Goal: Task Accomplishment & Management: Complete application form

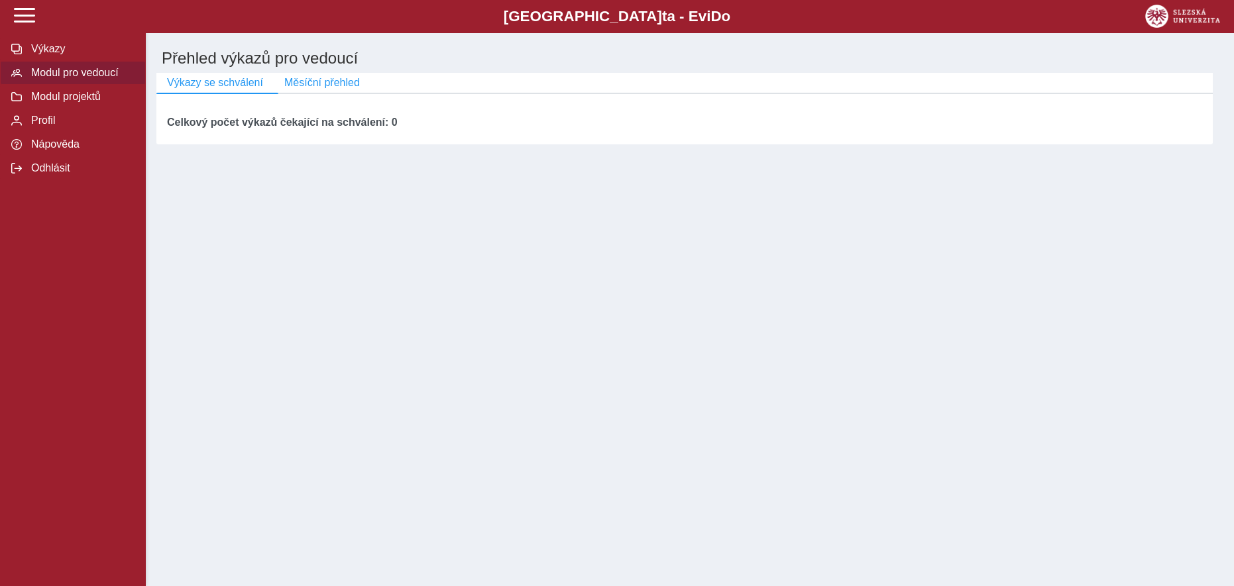
click at [109, 76] on span "Modul pro vedoucí" at bounding box center [80, 73] width 107 height 12
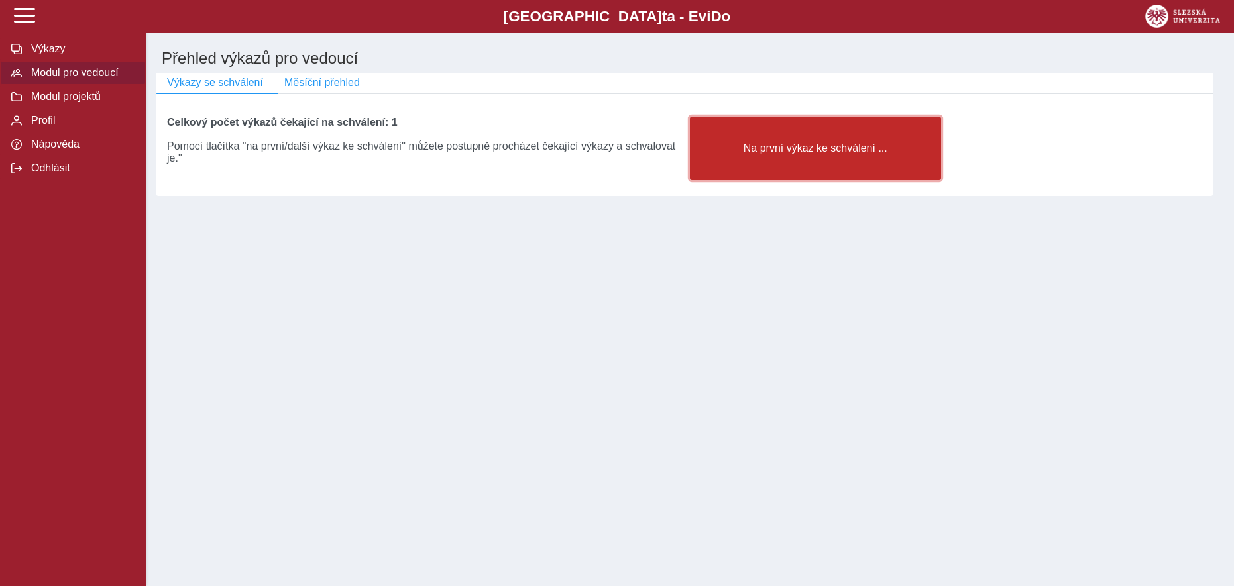
click at [834, 152] on span "Na první výkaz ke schválení ..." at bounding box center [815, 148] width 229 height 12
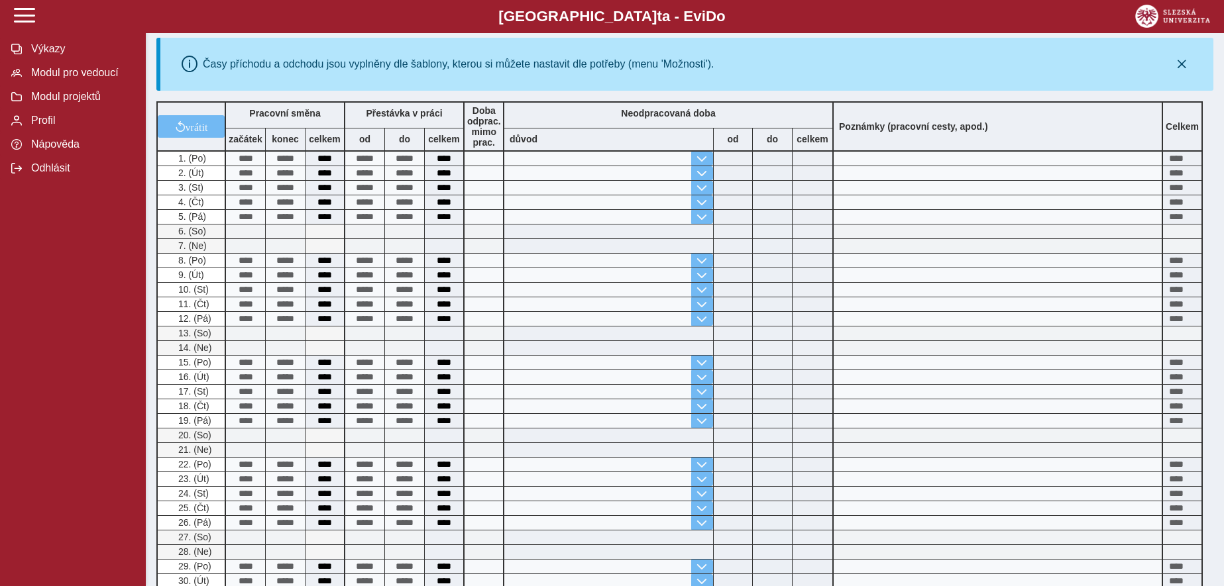
scroll to position [331, 0]
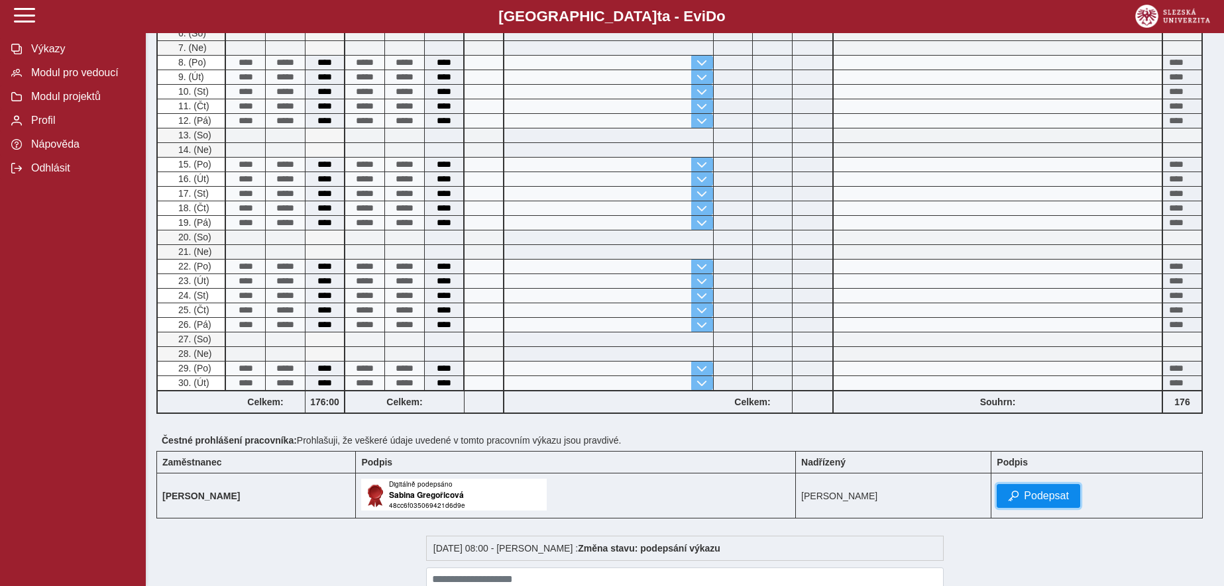
click at [1051, 496] on span "Podepsat" at bounding box center [1046, 496] width 45 height 12
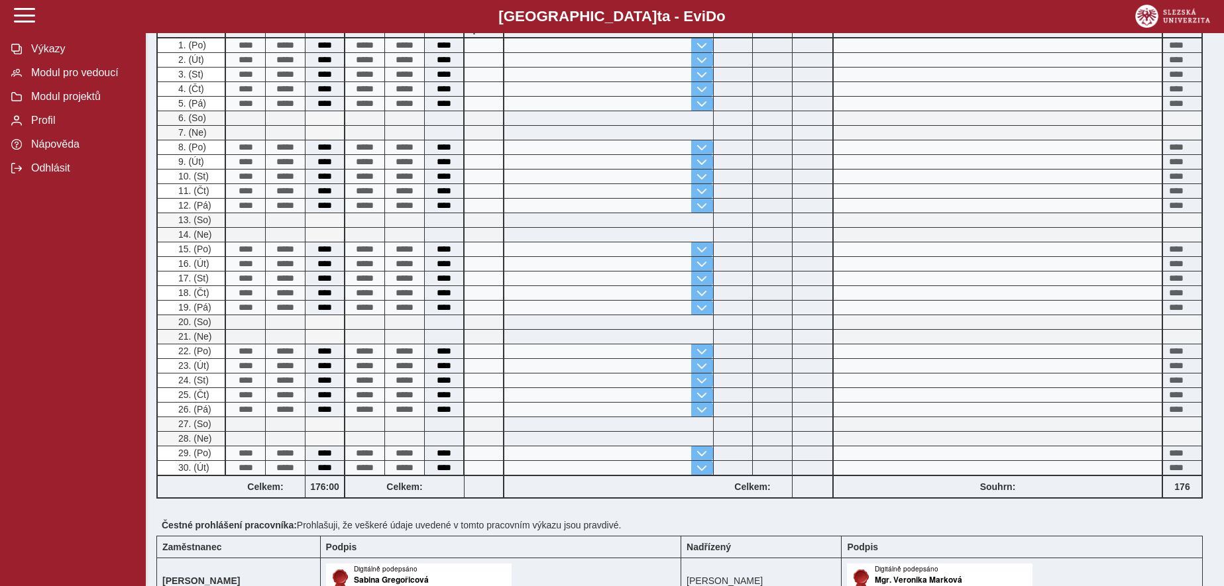
scroll to position [0, 0]
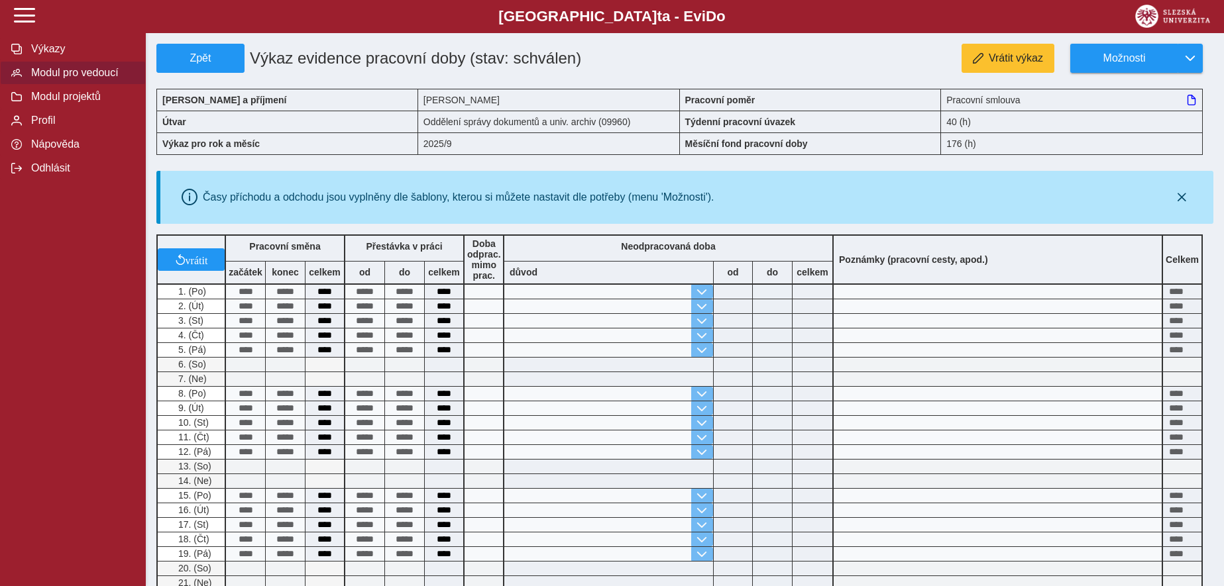
click at [74, 76] on span "Modul pro vedoucí" at bounding box center [80, 73] width 107 height 12
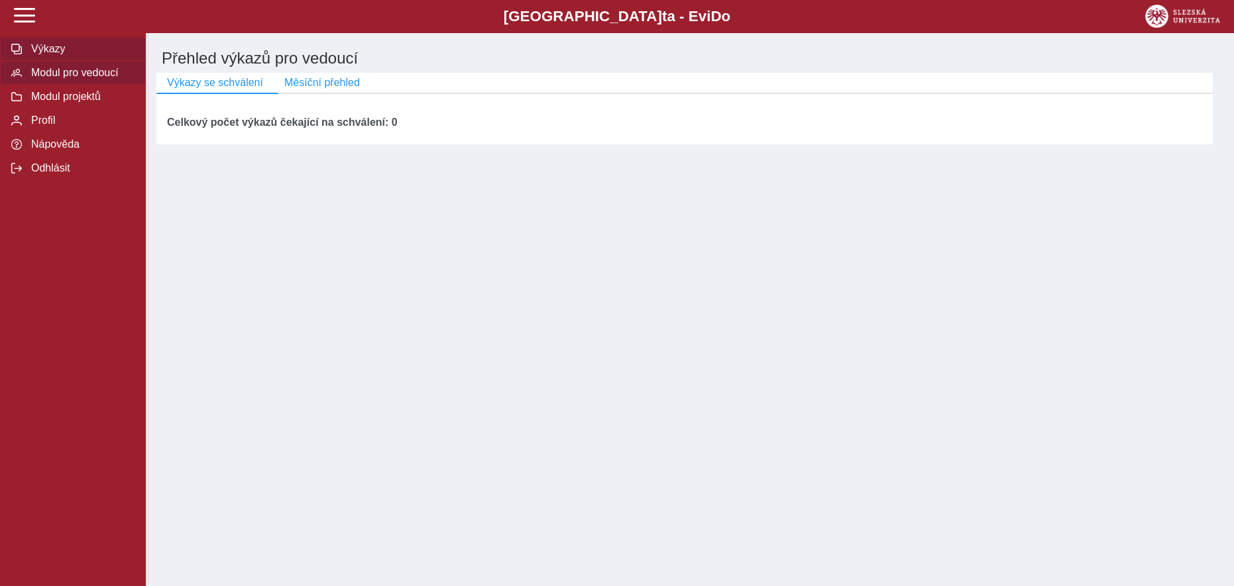
click at [54, 52] on span "Výkazy" at bounding box center [80, 49] width 107 height 12
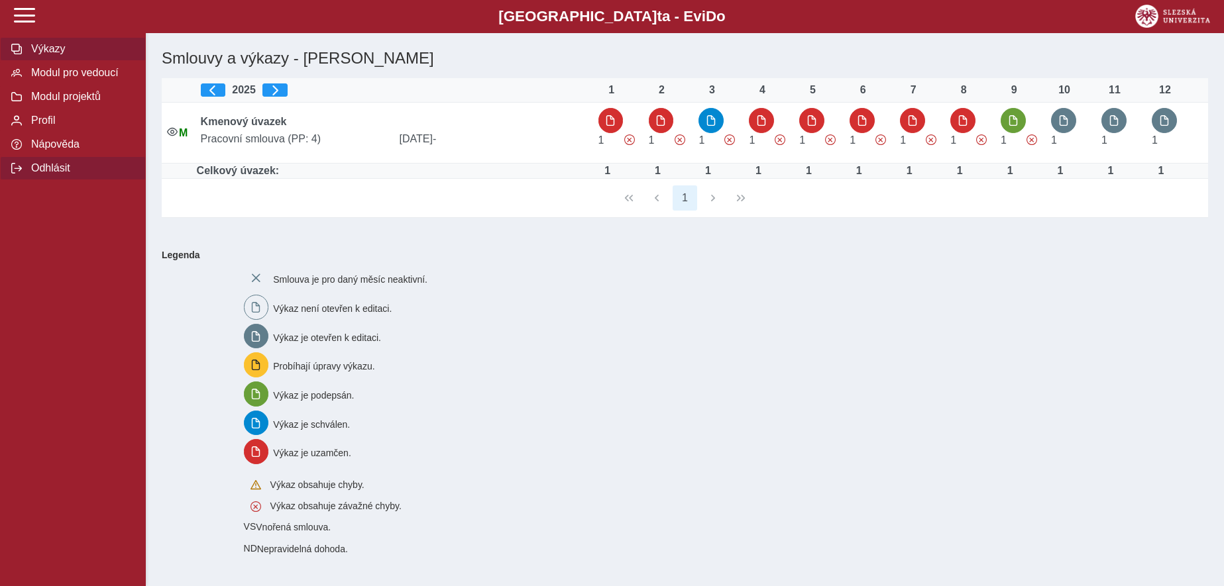
click at [50, 174] on span "Odhlásit" at bounding box center [80, 168] width 107 height 12
